Goal: Information Seeking & Learning: Understand process/instructions

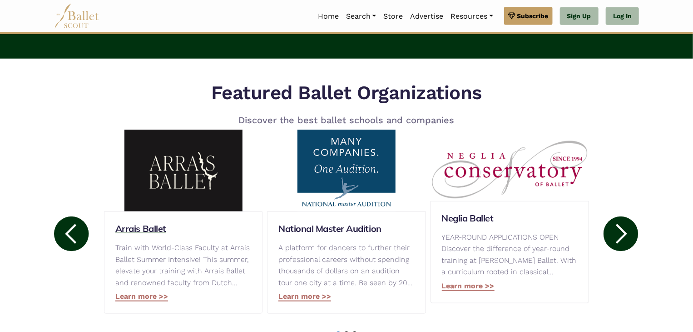
scroll to position [454, 0]
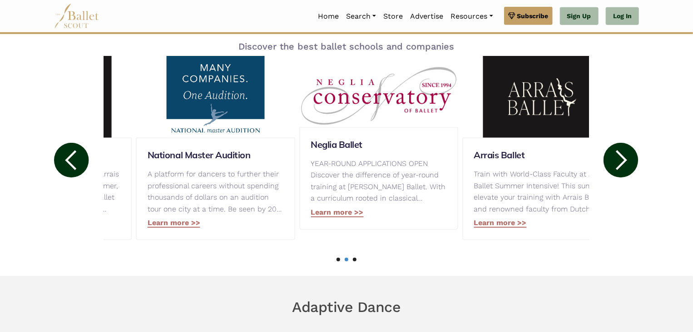
drag, startPoint x: 115, startPoint y: 180, endPoint x: 155, endPoint y: 191, distance: 41.4
click at [155, 192] on p "A platform for dancers to further their professional careers without spending t…" at bounding box center [216, 191] width 136 height 46
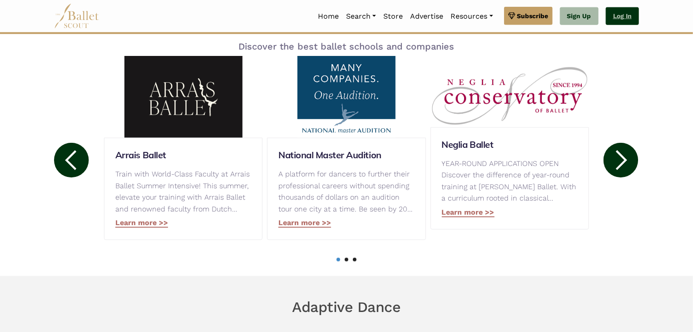
click at [635, 14] on link "Log In" at bounding box center [622, 16] width 33 height 18
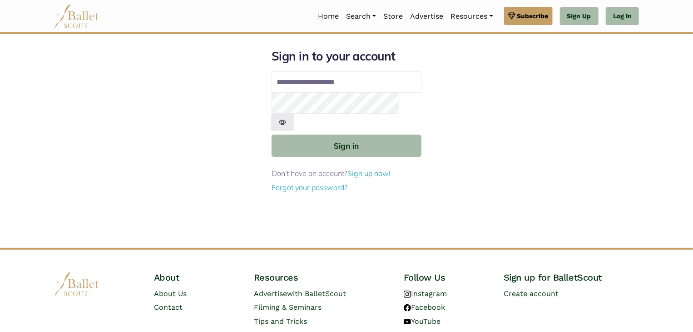
type input "**********"
click at [272, 134] on button "Sign in" at bounding box center [347, 145] width 150 height 22
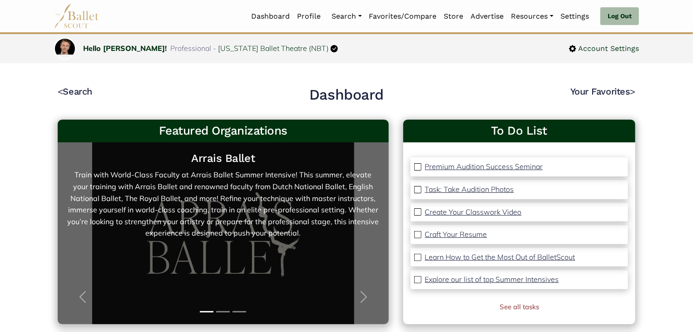
drag, startPoint x: 60, startPoint y: 169, endPoint x: 320, endPoint y: 235, distance: 268.0
click at [320, 235] on div "Arrais Ballet Train with World-Class Faculty at Arrais Ballet Summer Intensive!…" at bounding box center [223, 233] width 331 height 182
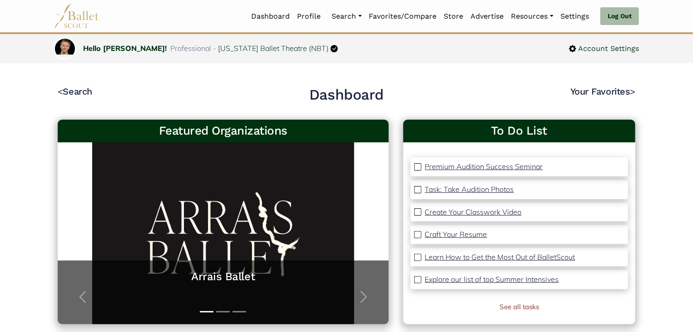
copy link "Train with World-Class Faculty at Arrais Ballet Summer Intensive! This summer, …"
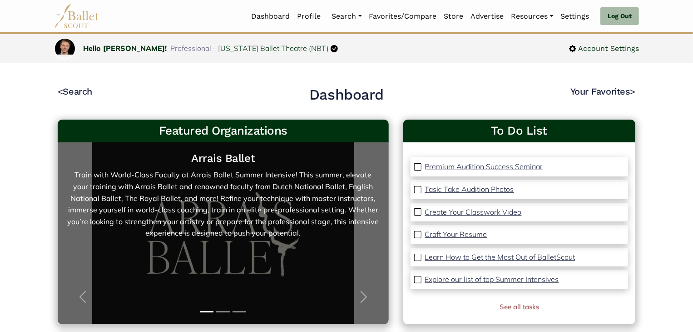
click at [262, 154] on h5 "Arrais Ballet" at bounding box center [223, 158] width 313 height 14
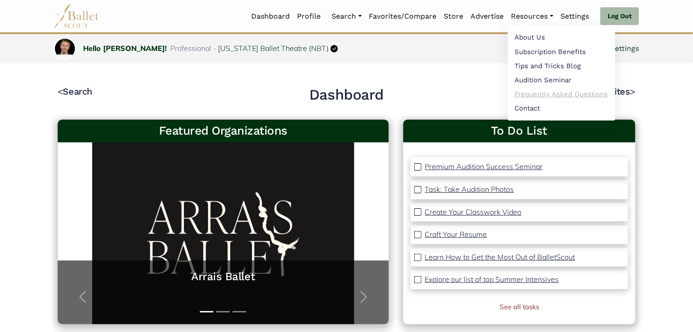
click at [555, 92] on link "Frequently Asked Questions" at bounding box center [562, 94] width 108 height 14
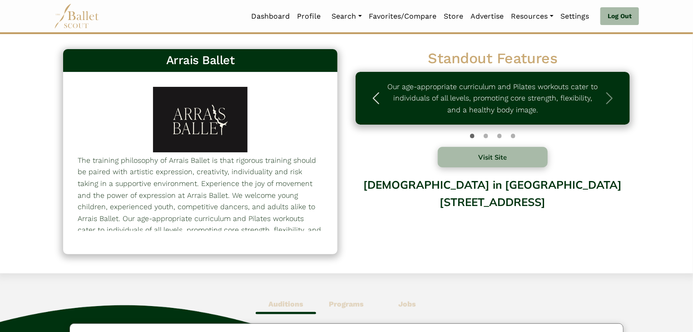
drag, startPoint x: 387, startPoint y: 79, endPoint x: 536, endPoint y: 112, distance: 152.6
click at [548, 119] on div "Our age-appropriate curriculum and Pilates workouts cater to individuals of all…" at bounding box center [493, 98] width 274 height 53
drag, startPoint x: 535, startPoint y: 111, endPoint x: 502, endPoint y: 110, distance: 32.3
click at [491, 113] on p "Our age-appropriate curriculum and Pilates workouts cater to individuals of all…" at bounding box center [492, 98] width 211 height 35
click at [541, 110] on p "Our age-appropriate curriculum and Pilates workouts cater to individuals of all…" at bounding box center [492, 98] width 211 height 35
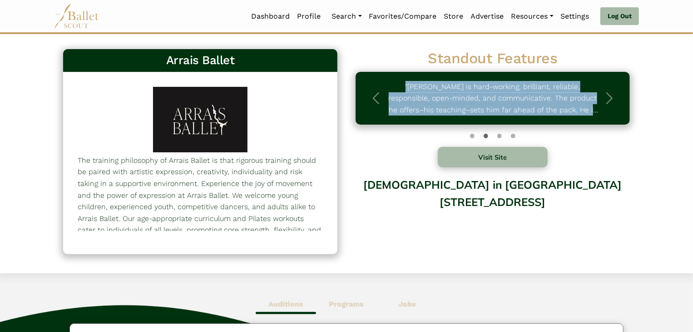
drag, startPoint x: 541, startPoint y: 110, endPoint x: 564, endPoint y: 106, distance: 23.5
click at [565, 107] on div "Our age-appropriate curriculum and Pilates workouts cater to individuals of all…" at bounding box center [493, 98] width 274 height 53
click at [552, 103] on p ""Paulo is hard-working, brilliant, reliable, responsible, open-minded, and comm…" at bounding box center [492, 98] width 211 height 35
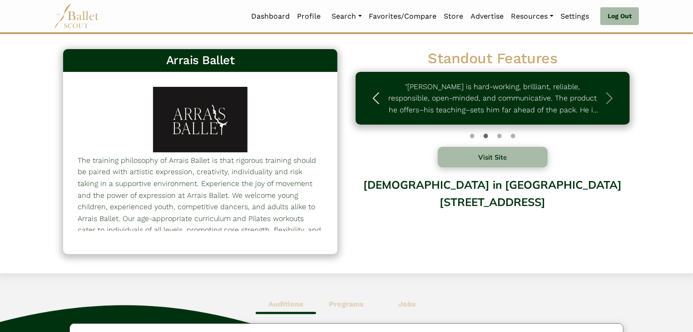
click at [378, 98] on span "button" at bounding box center [376, 98] width 15 height 15
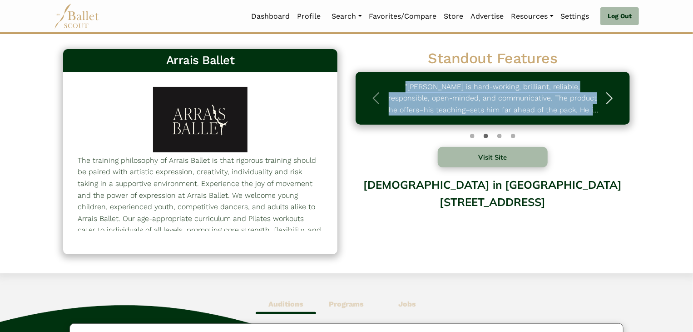
drag, startPoint x: 562, startPoint y: 113, endPoint x: 594, endPoint y: 113, distance: 31.3
click at [594, 113] on div "Our age-appropriate curriculum and Pilates workouts cater to individuals of all…" at bounding box center [493, 98] width 274 height 53
copy div ""Paulo is hard-working, brilliant, reliable, responsible, open-minded, and comm…"
click at [624, 103] on button "Next" at bounding box center [609, 98] width 41 height 53
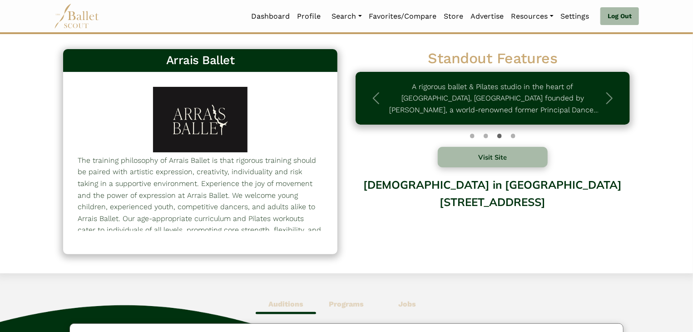
click at [630, 153] on div "Standout Features Our age-appropriate curriculum and Pilates workouts cater to …" at bounding box center [493, 147] width 293 height 204
click at [607, 103] on span "button" at bounding box center [609, 98] width 15 height 15
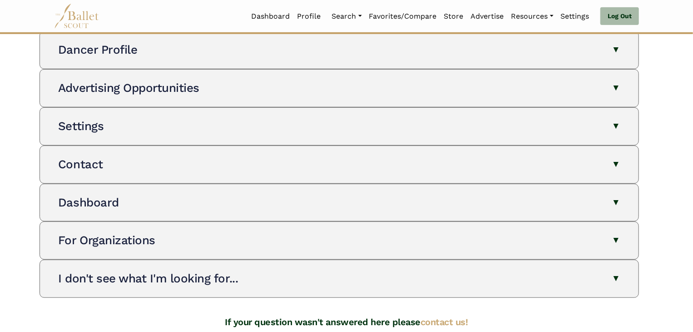
scroll to position [227, 0]
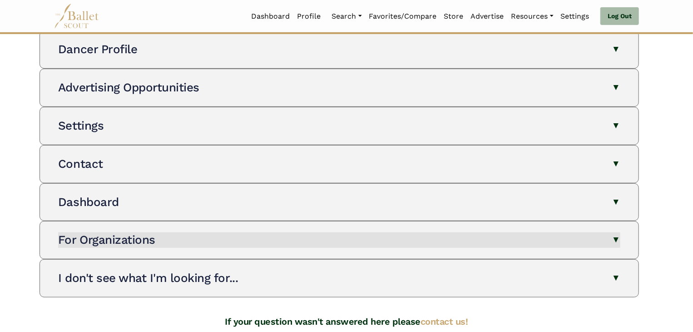
click at [180, 236] on button "For Organizations" at bounding box center [339, 239] width 562 height 15
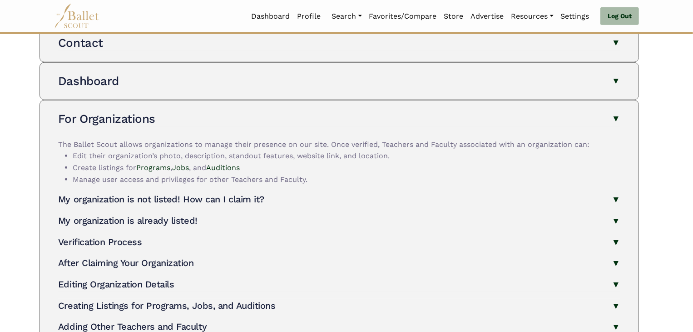
scroll to position [363, 0]
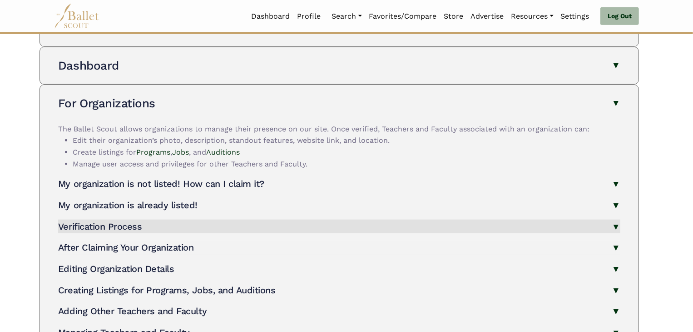
click at [153, 223] on button "Verification Process" at bounding box center [339, 226] width 562 height 14
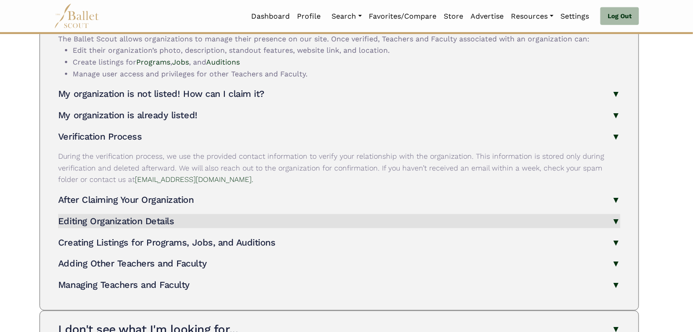
scroll to position [454, 0]
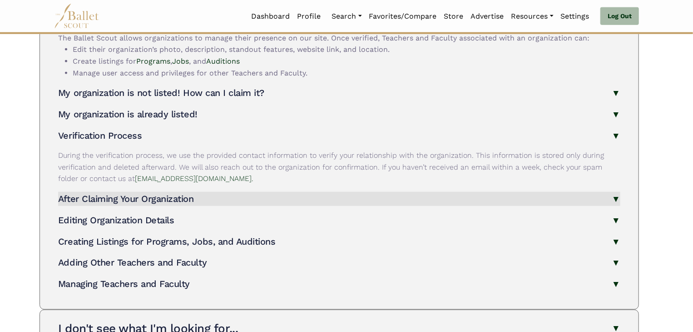
click at [152, 194] on h4 "After Claiming Your Organization" at bounding box center [126, 198] width 136 height 11
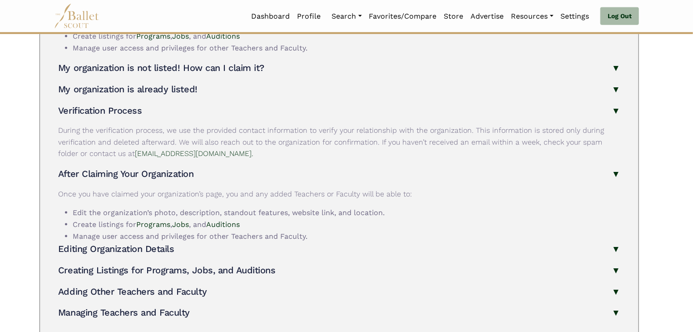
scroll to position [500, 0]
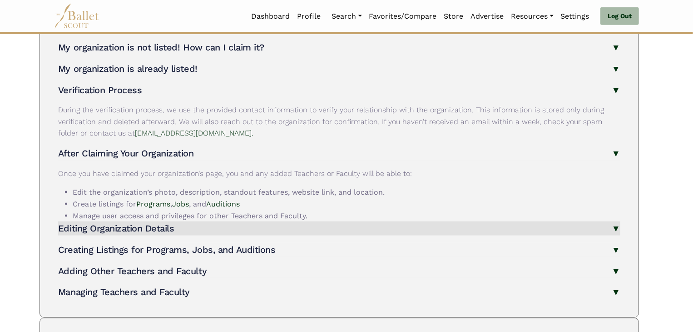
click at [117, 230] on h4 "Editing Organization Details" at bounding box center [116, 228] width 116 height 11
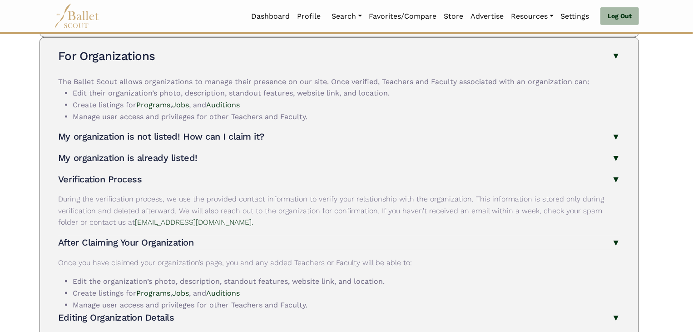
scroll to position [409, 0]
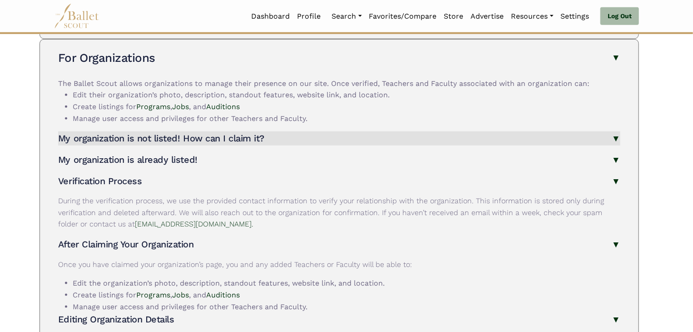
click at [124, 131] on button "My organization is not listed! How can I claim it?" at bounding box center [339, 138] width 562 height 14
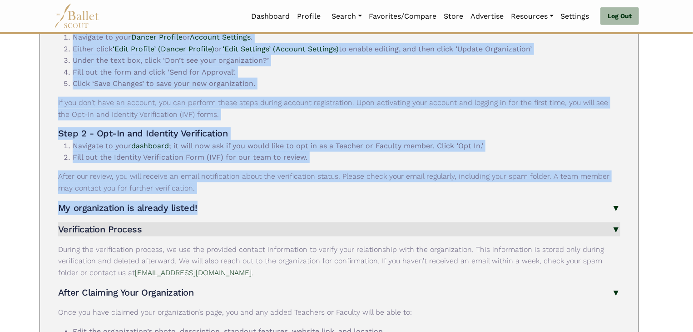
scroll to position [590, 0]
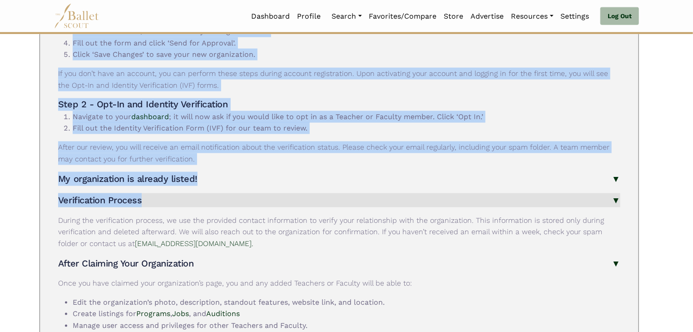
drag, startPoint x: 51, startPoint y: 139, endPoint x: 283, endPoint y: 193, distance: 238.3
click at [286, 193] on div "For Organizations The Ballet Scout allows organizations to manage their presenc…" at bounding box center [339, 179] width 584 height 642
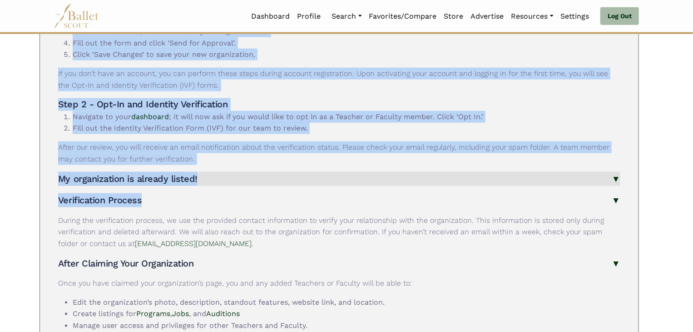
click at [217, 181] on button "My organization is already listed!" at bounding box center [339, 179] width 562 height 14
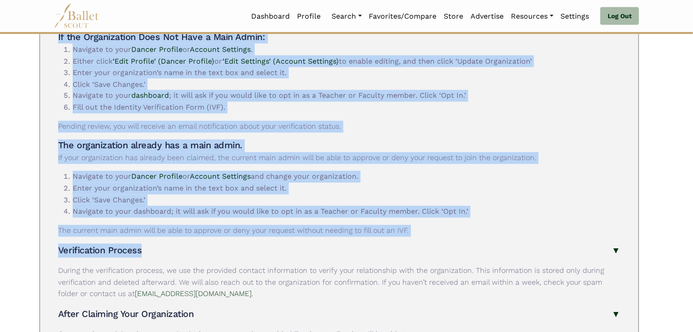
scroll to position [772, 0]
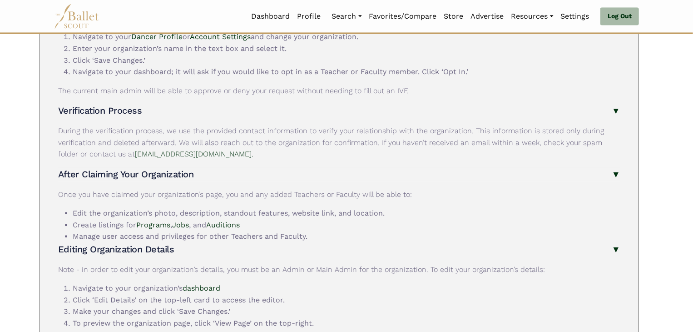
scroll to position [1045, 0]
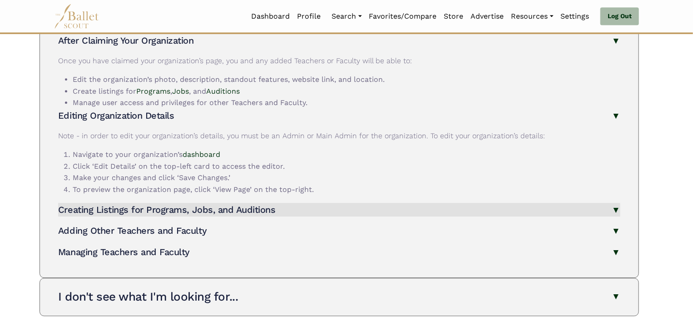
click at [169, 206] on h4 "Creating Listings for Programs, Jobs, and Auditions" at bounding box center [167, 209] width 218 height 11
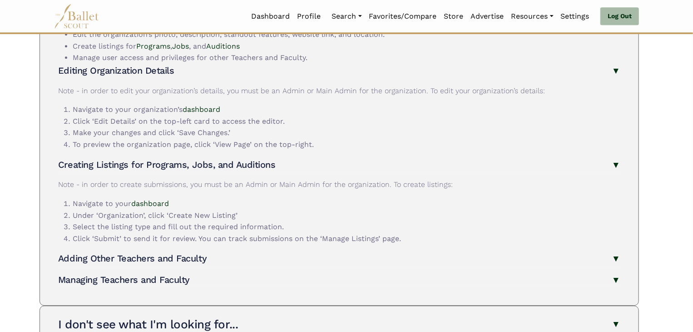
scroll to position [1090, 0]
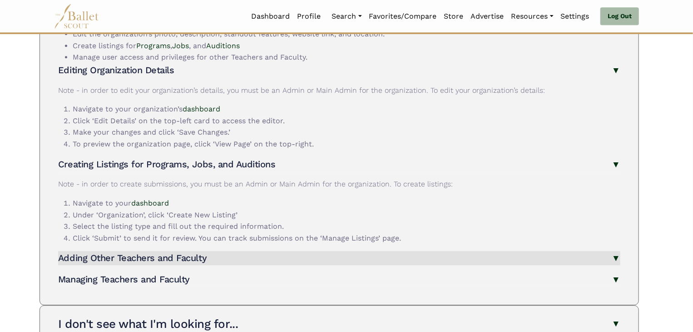
click at [212, 255] on button "Adding Other Teachers and Faculty" at bounding box center [339, 258] width 562 height 14
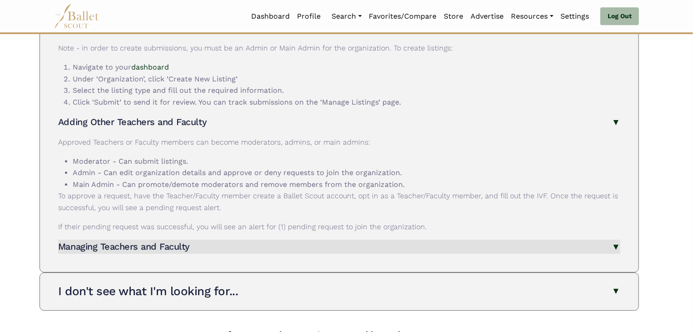
scroll to position [1226, 0]
click at [195, 245] on button "Managing Teachers and Faculty" at bounding box center [339, 246] width 562 height 14
